Goal: Answer question/provide support

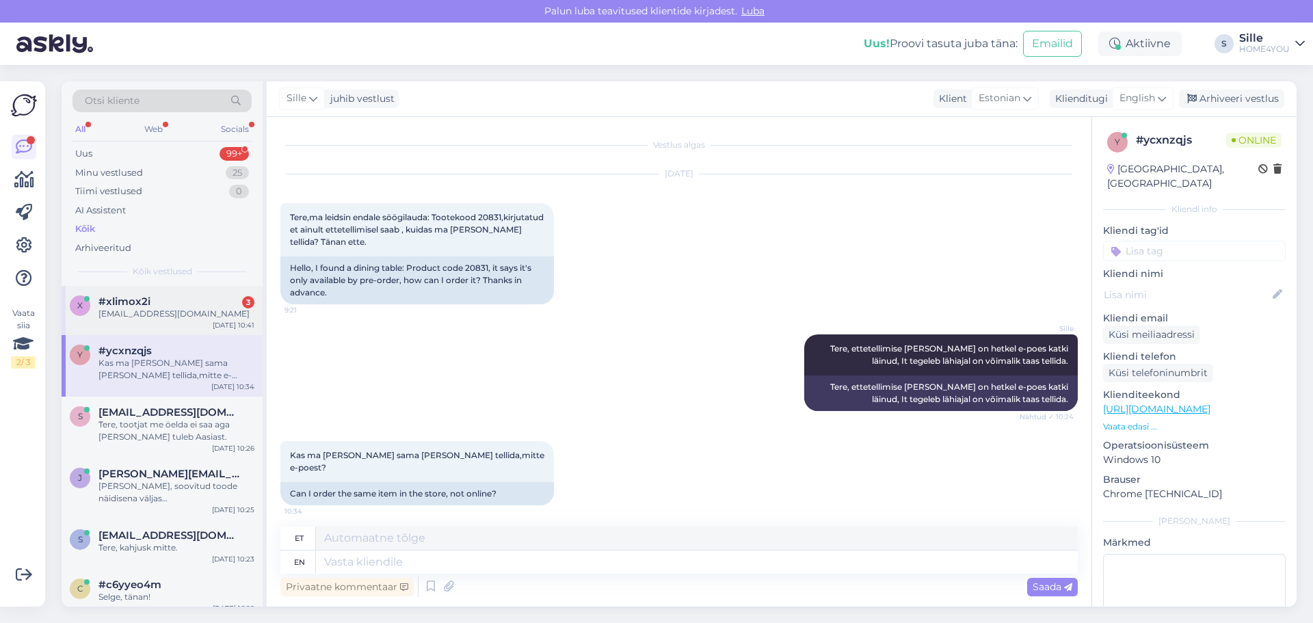
click at [173, 315] on div "[EMAIL_ADDRESS][DOMAIN_NAME]" at bounding box center [176, 314] width 156 height 12
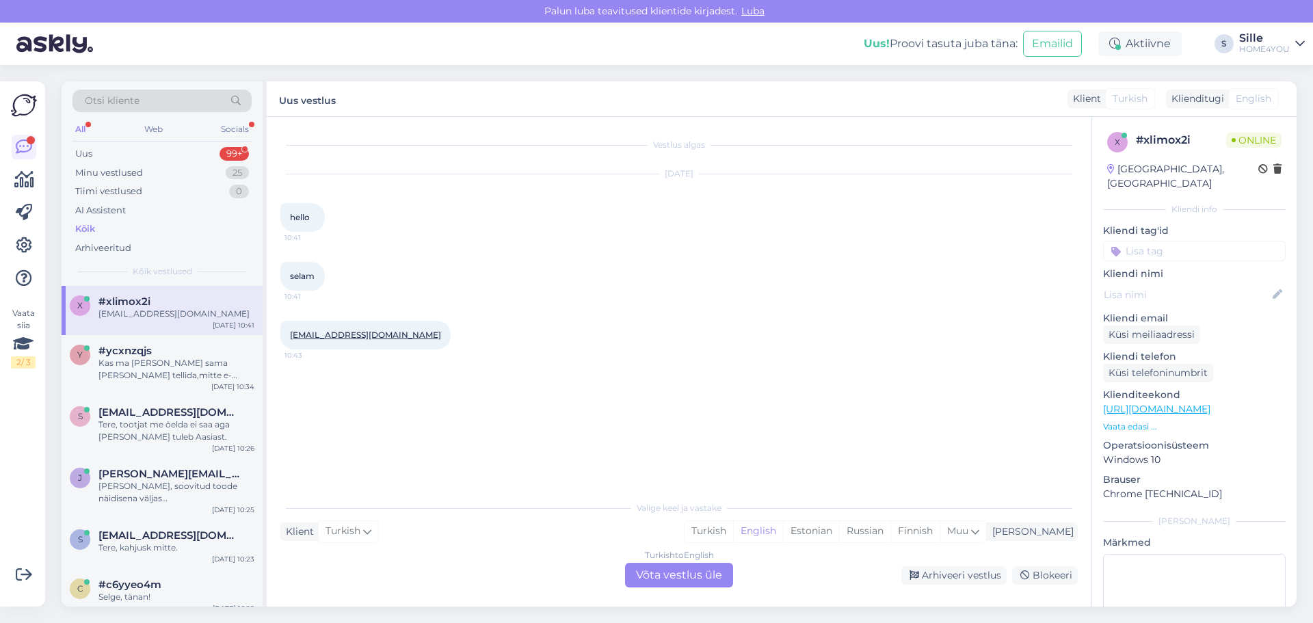
click at [674, 575] on div "Turkish to English Võta vestlus üle" at bounding box center [679, 575] width 108 height 25
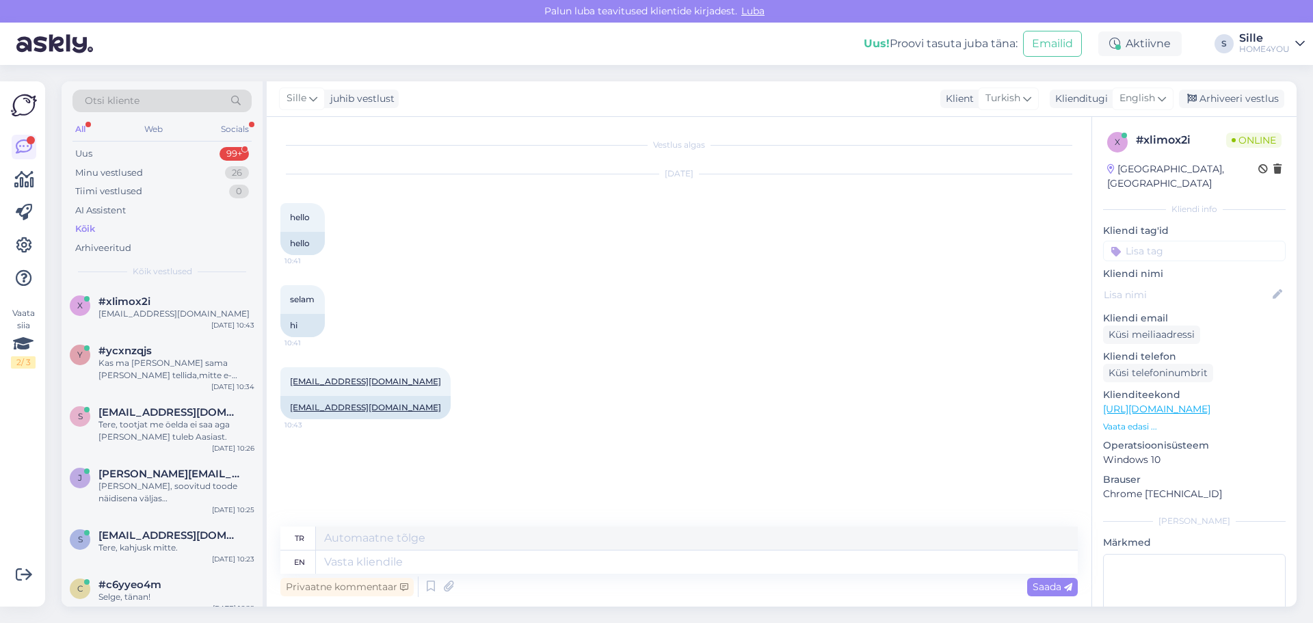
click at [601, 577] on div "Privaatne kommentaar Saada" at bounding box center [679, 587] width 798 height 26
click at [585, 562] on textarea at bounding box center [697, 562] width 762 height 23
click at [1133, 100] on span "English" at bounding box center [1138, 98] width 36 height 15
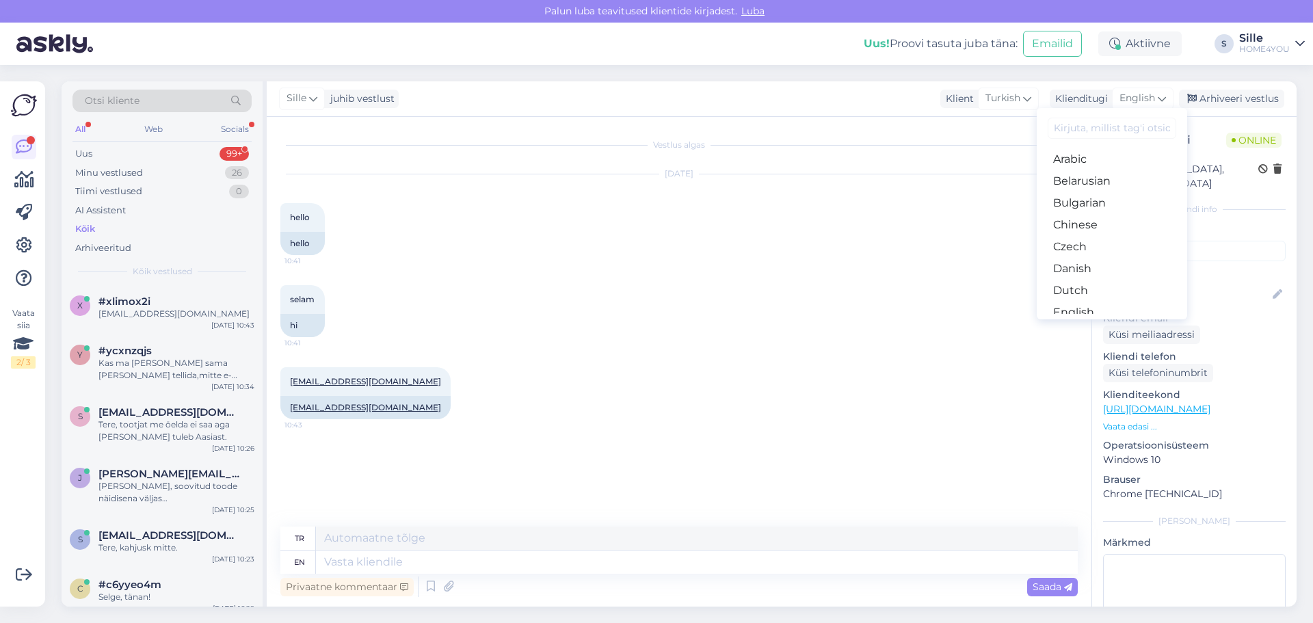
click at [1061, 324] on link "Estonian" at bounding box center [1112, 335] width 150 height 22
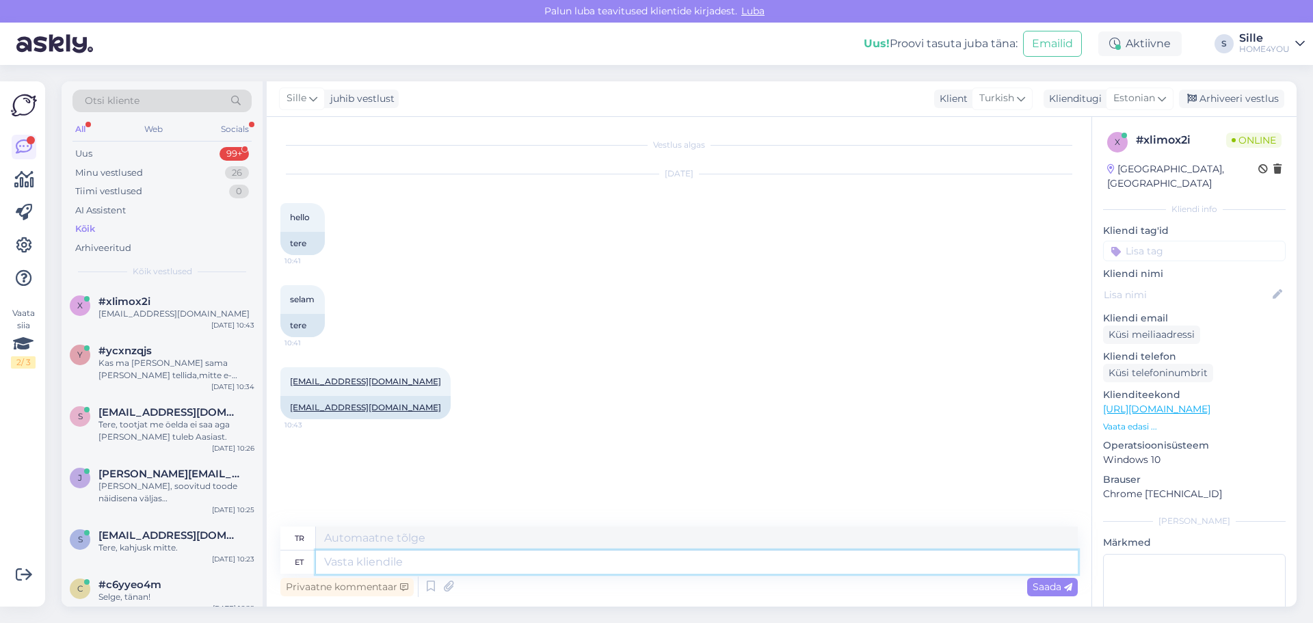
click at [419, 570] on textarea at bounding box center [697, 562] width 762 height 23
type textarea "Tere"
type textarea "Merhaba"
type textarea "Tere"
click at [1034, 583] on span "Saada" at bounding box center [1053, 587] width 40 height 12
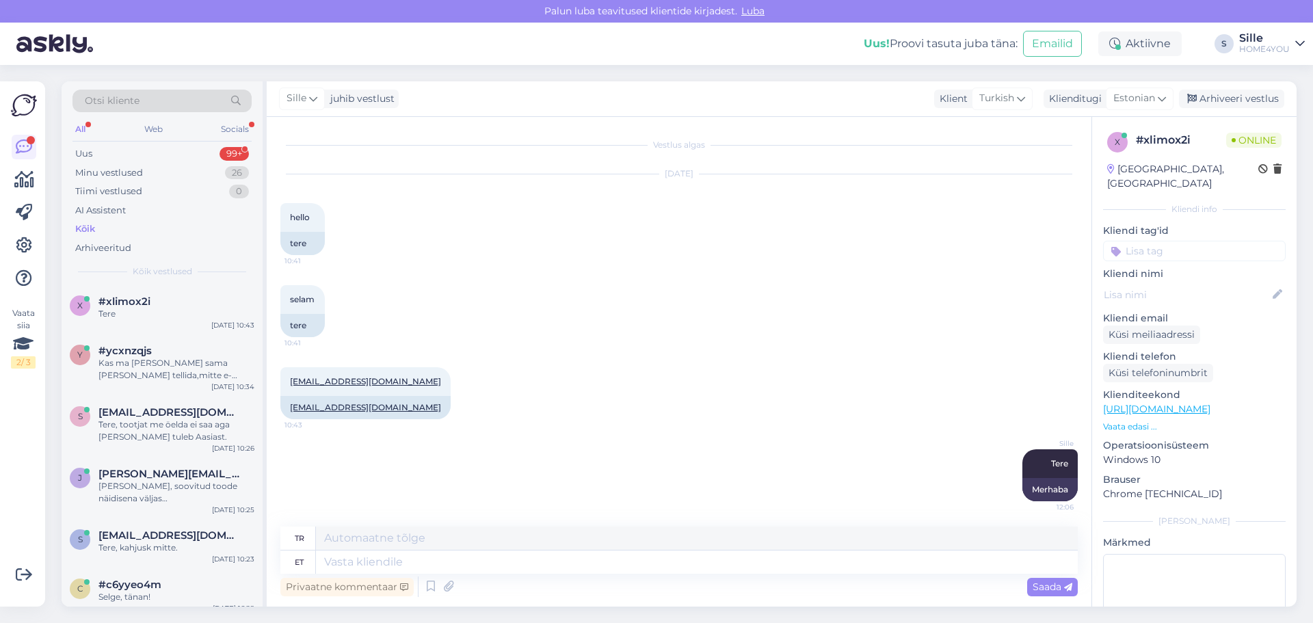
scroll to position [2, 0]
